Goal: Transaction & Acquisition: Purchase product/service

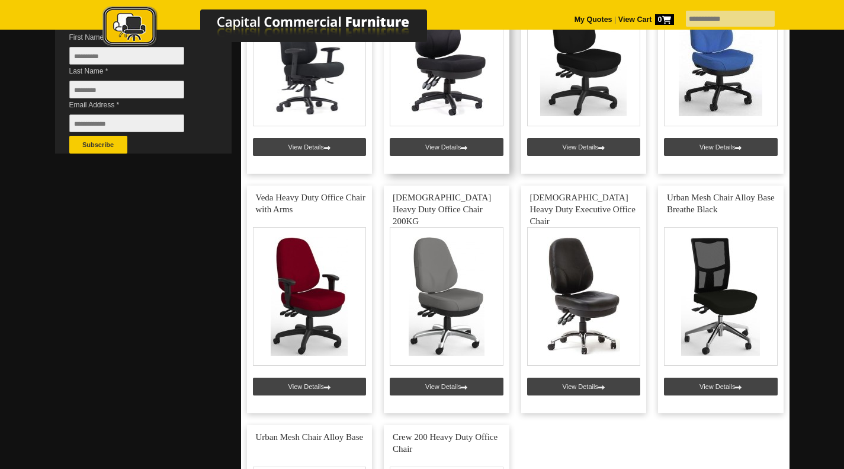
scroll to position [374, 0]
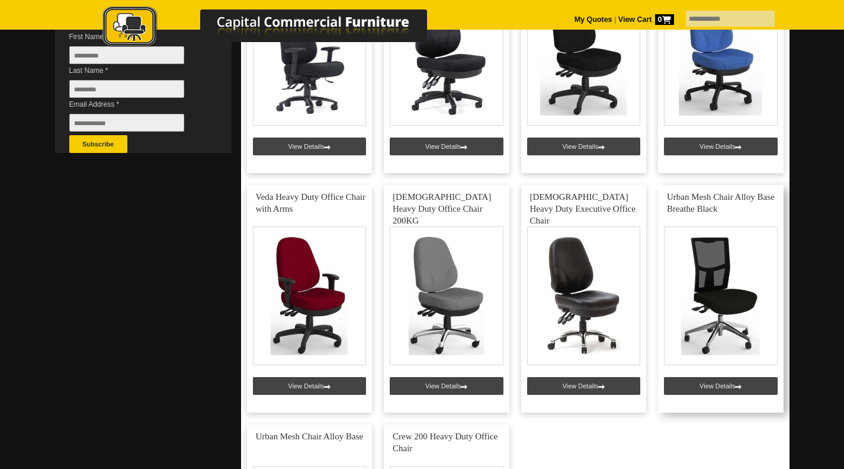
click at [723, 287] on link at bounding box center [721, 298] width 126 height 227
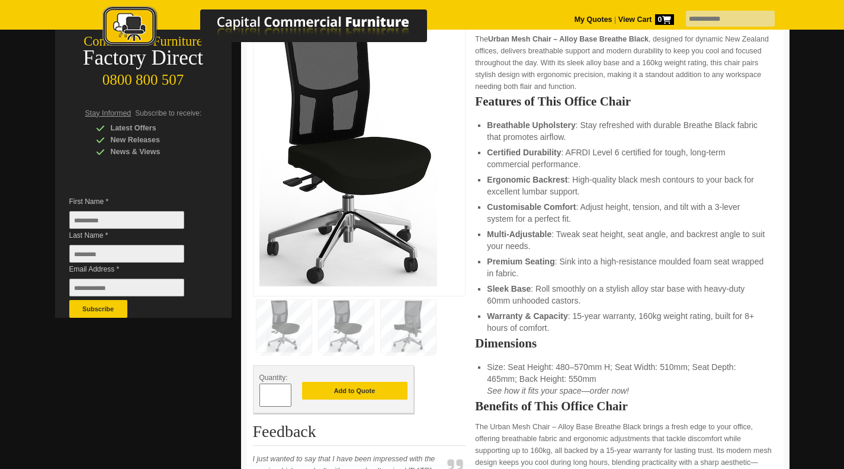
scroll to position [210, 0]
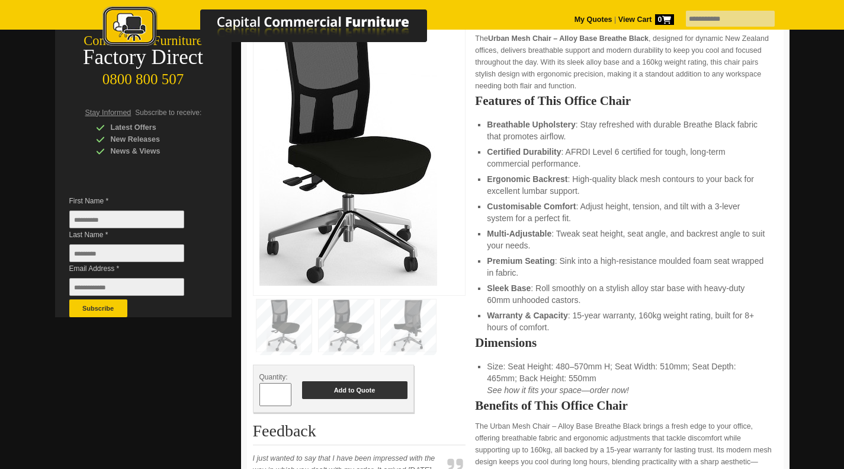
click at [384, 390] on button "Add to Quote" at bounding box center [354, 390] width 105 height 18
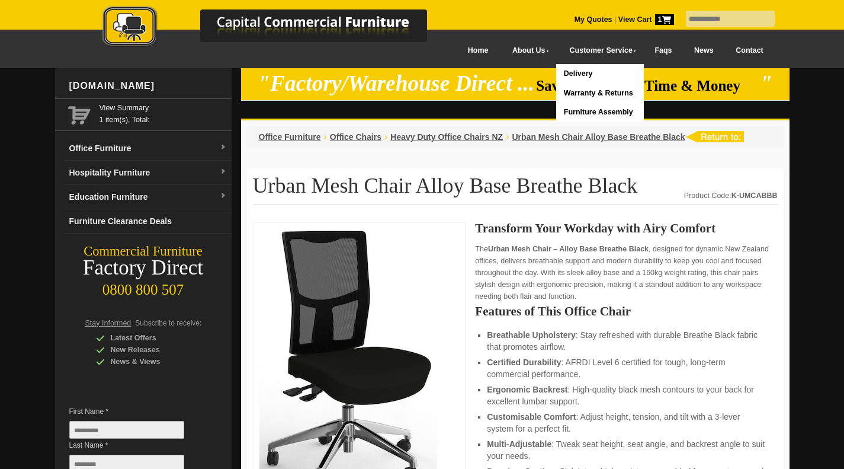
click at [618, 20] on strong "View Cart 1" at bounding box center [646, 19] width 56 height 8
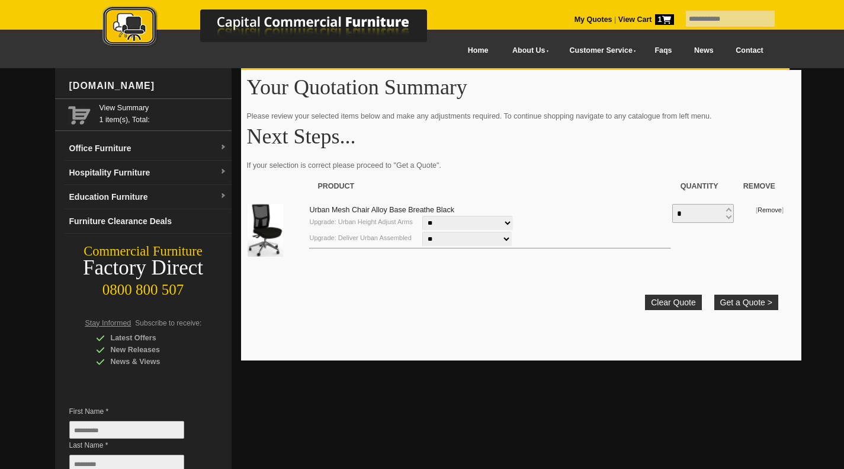
click at [739, 56] on link "Contact" at bounding box center [750, 50] width 50 height 27
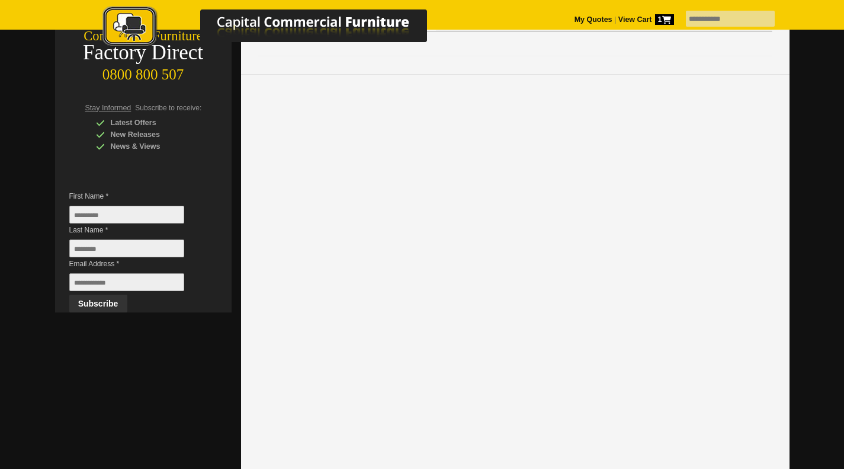
scroll to position [216, 0]
